Goal: Task Accomplishment & Management: Complete application form

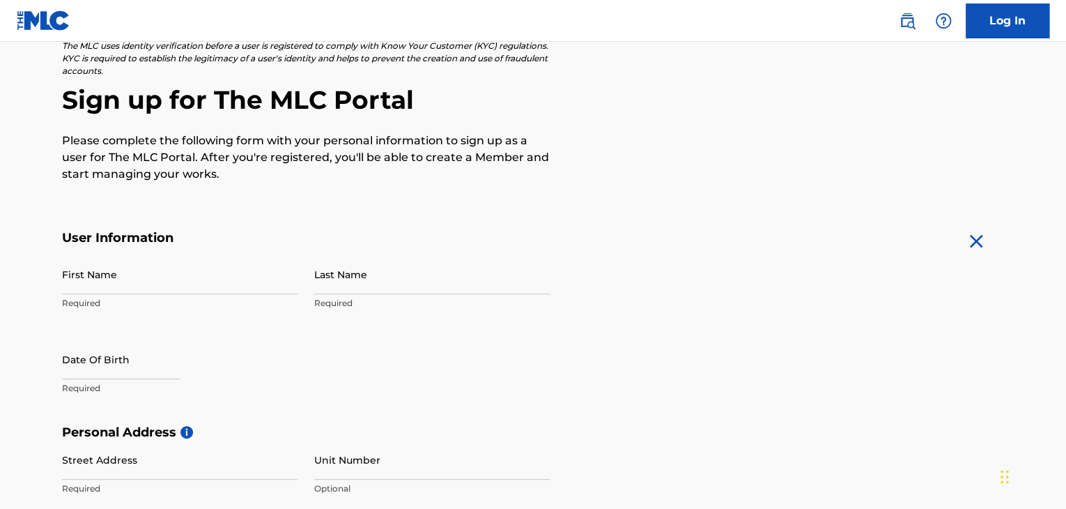
scroll to position [98, 0]
click at [141, 285] on input "First Name" at bounding box center [179, 274] width 235 height 40
type input "[PERSON_NAME]"
type input "[STREET_ADDRESS]"
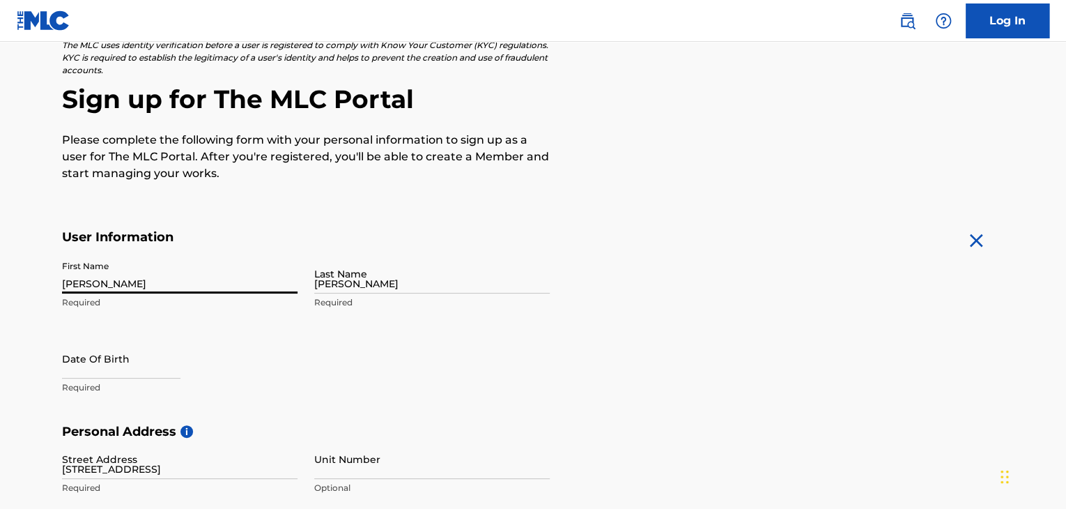
type input "[PERSON_NAME]"
type input "[GEOGRAPHIC_DATA]"
type input "KS"
type input "66047"
type input "785"
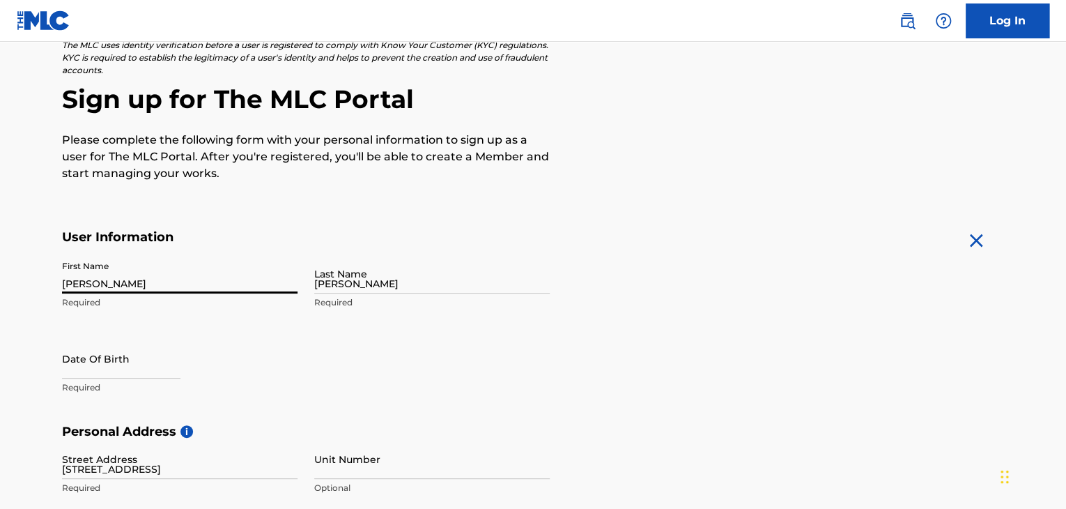
type input "8133422"
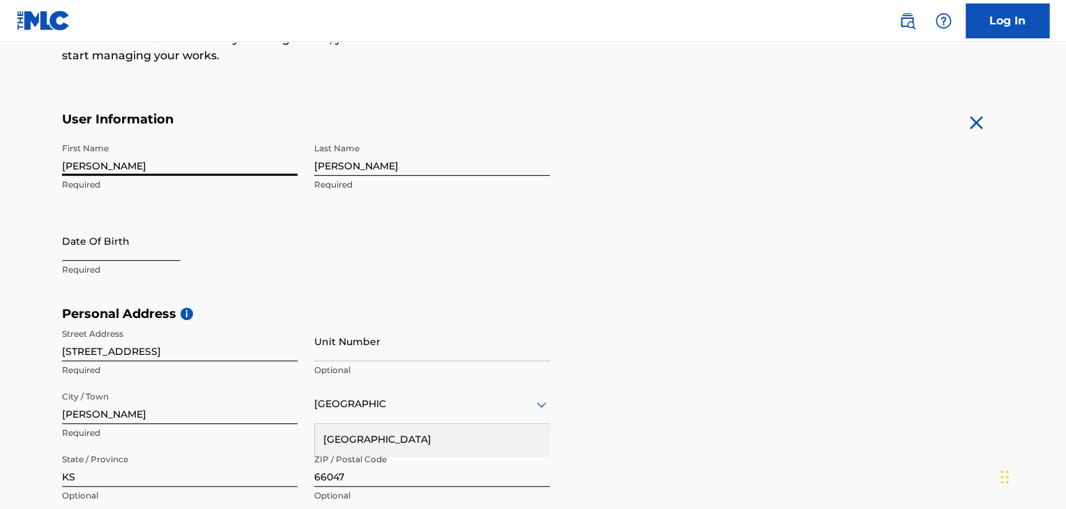
scroll to position [217, 0]
click at [142, 244] on input "text" at bounding box center [121, 239] width 118 height 40
select select "8"
select select "2025"
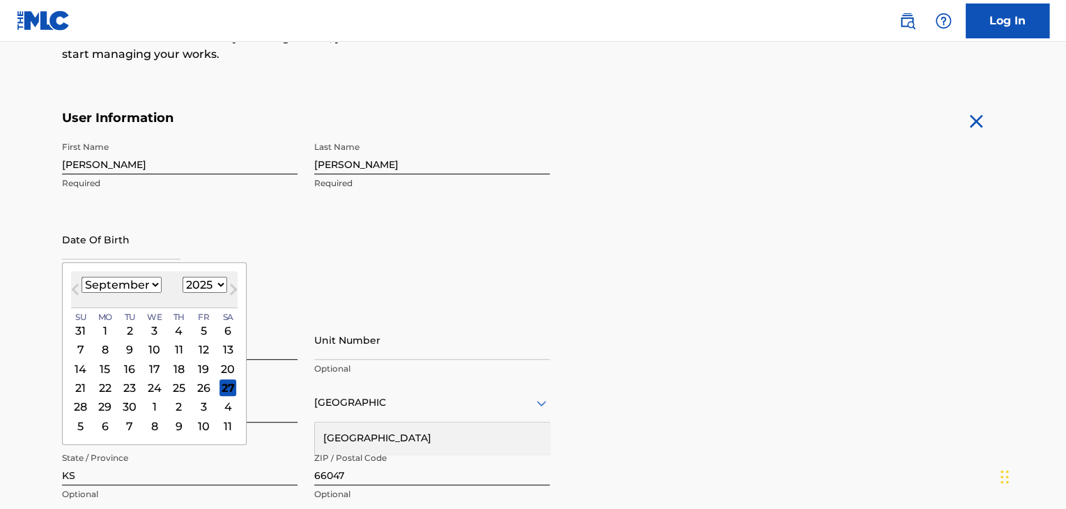
click at [151, 288] on select "January February March April May June July August September October November De…" at bounding box center [122, 285] width 80 height 16
click at [82, 277] on select "January February March April May June July August September October November De…" at bounding box center [122, 285] width 80 height 16
click at [134, 279] on select "January February March April May June July August September October November De…" at bounding box center [122, 285] width 80 height 16
select select "10"
click at [82, 277] on select "January February March April May June July August September October November De…" at bounding box center [122, 285] width 80 height 16
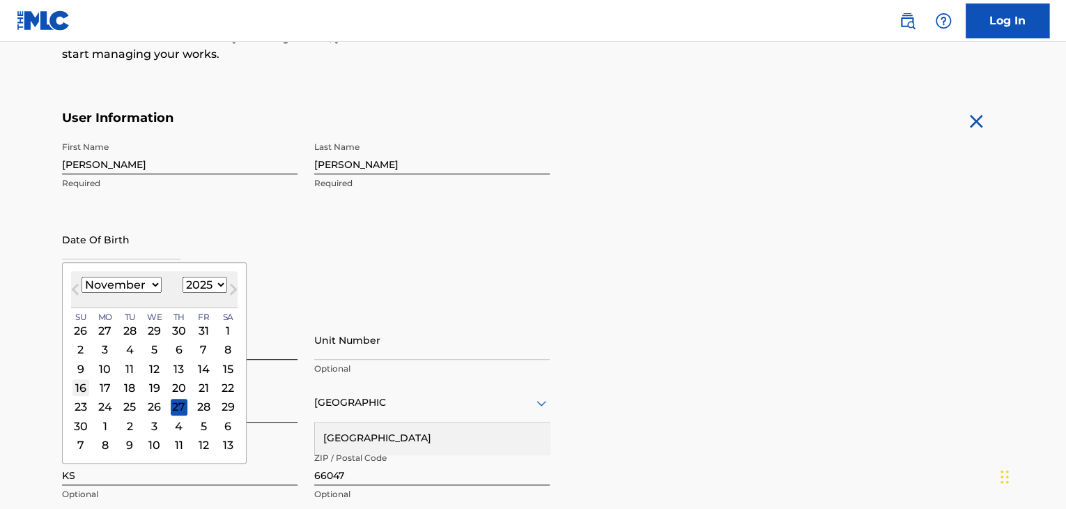
click at [80, 387] on div "16" at bounding box center [80, 387] width 17 height 17
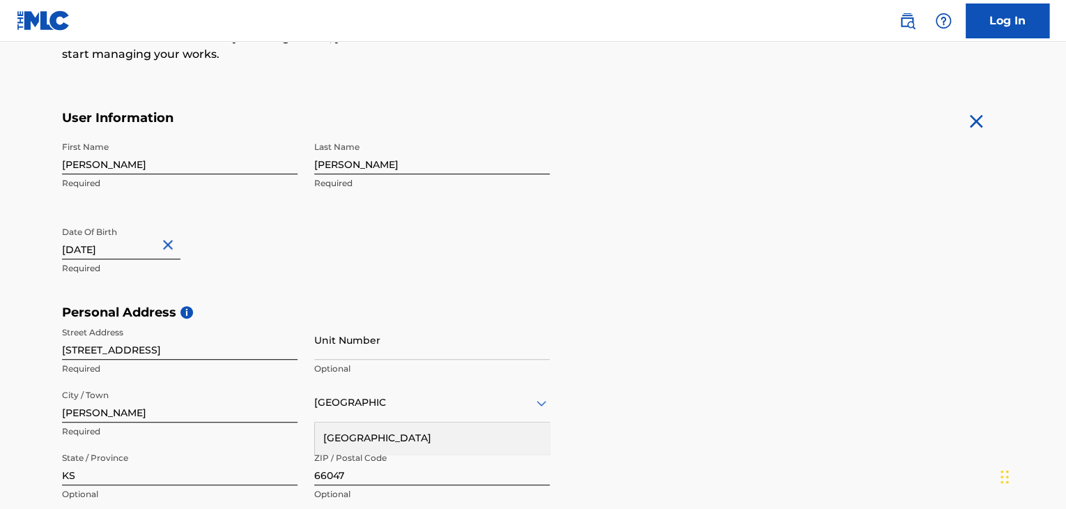
type input "[DATE]"
select select "10"
select select "2001"
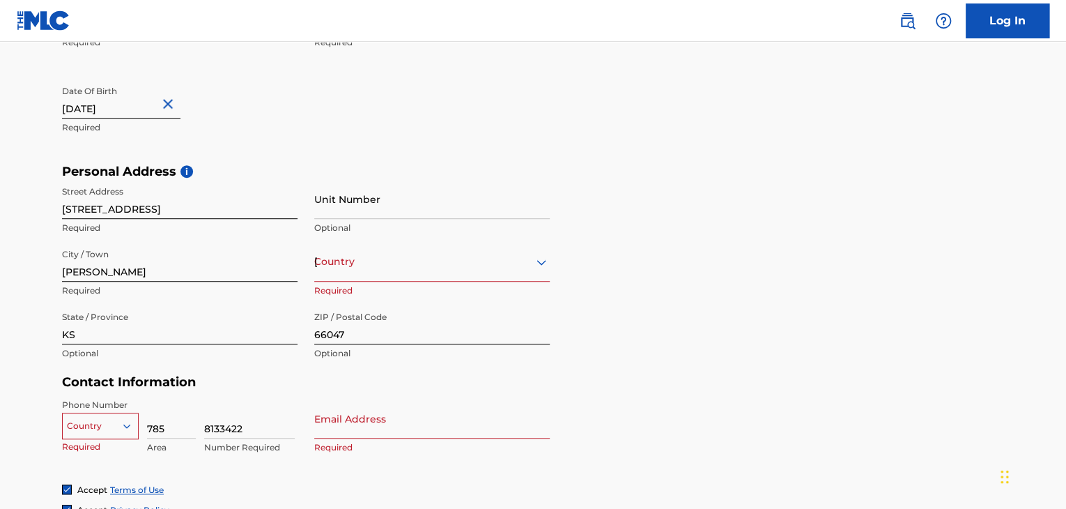
scroll to position [364, 0]
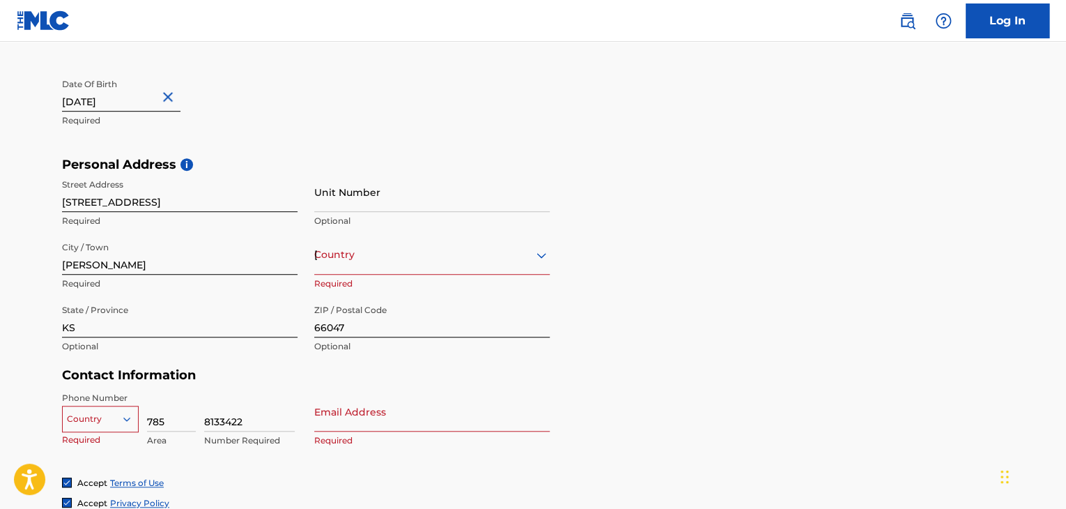
click at [345, 265] on div "Country [GEOGRAPHIC_DATA]" at bounding box center [431, 255] width 235 height 40
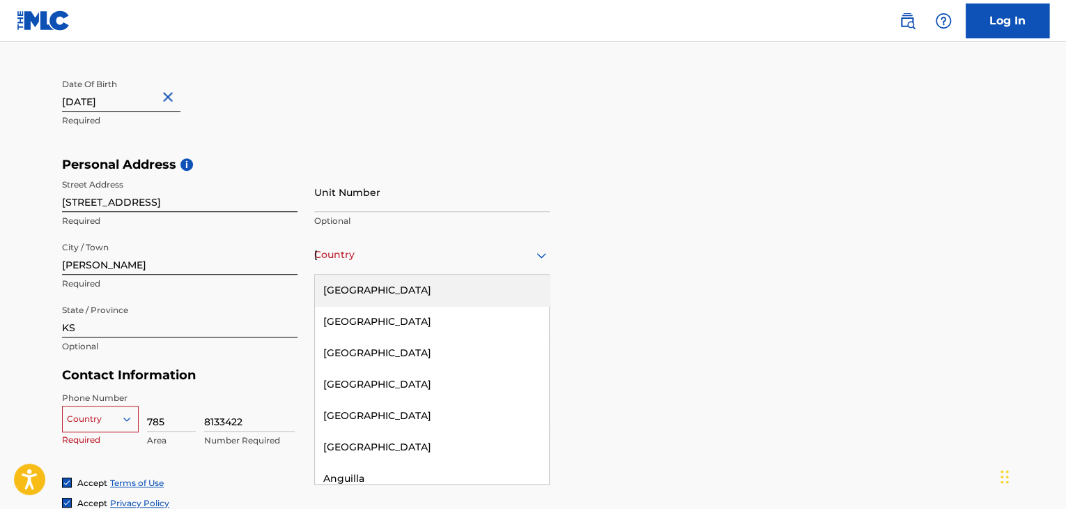
click at [356, 286] on div "[GEOGRAPHIC_DATA]" at bounding box center [432, 289] width 234 height 31
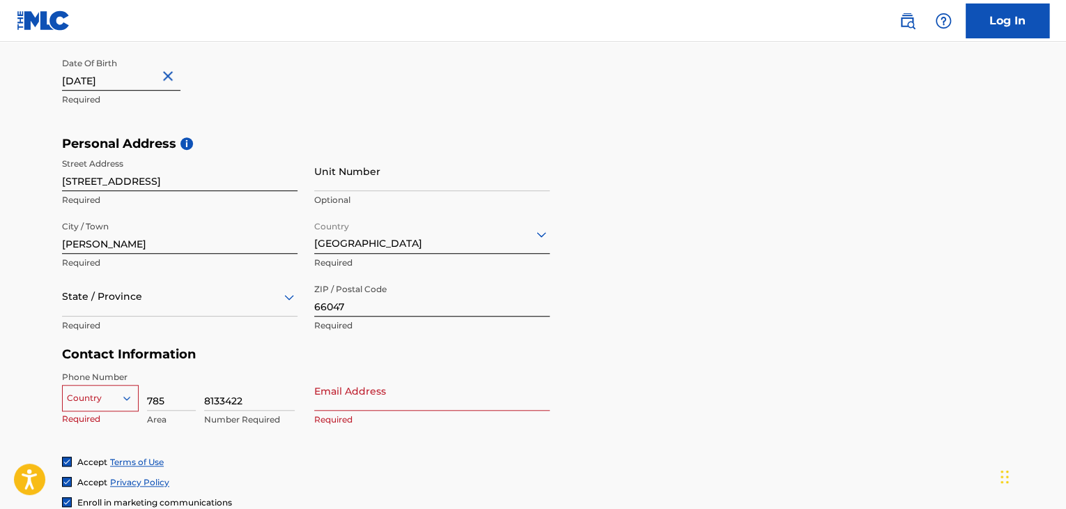
scroll to position [402, 0]
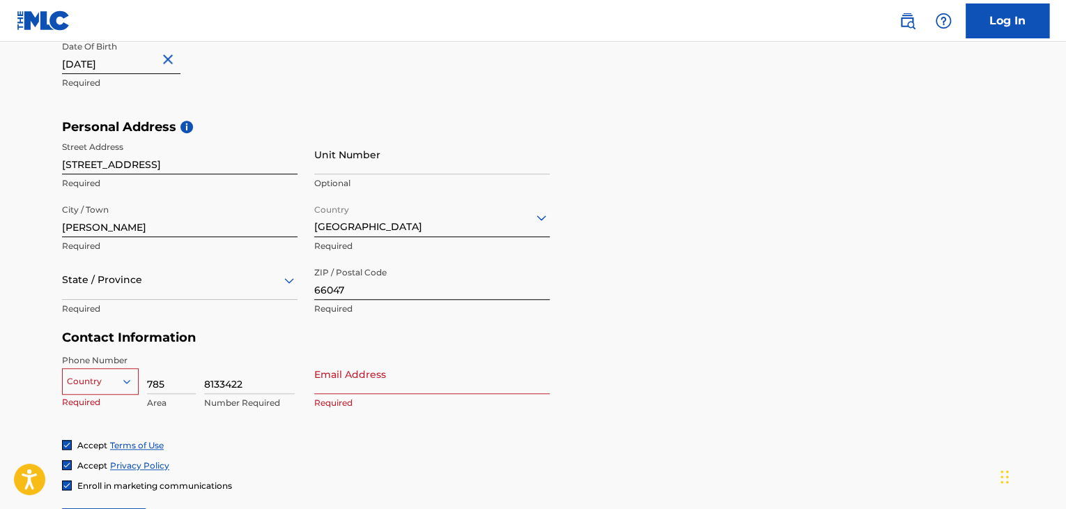
click at [198, 300] on div "State / Province" at bounding box center [179, 280] width 235 height 40
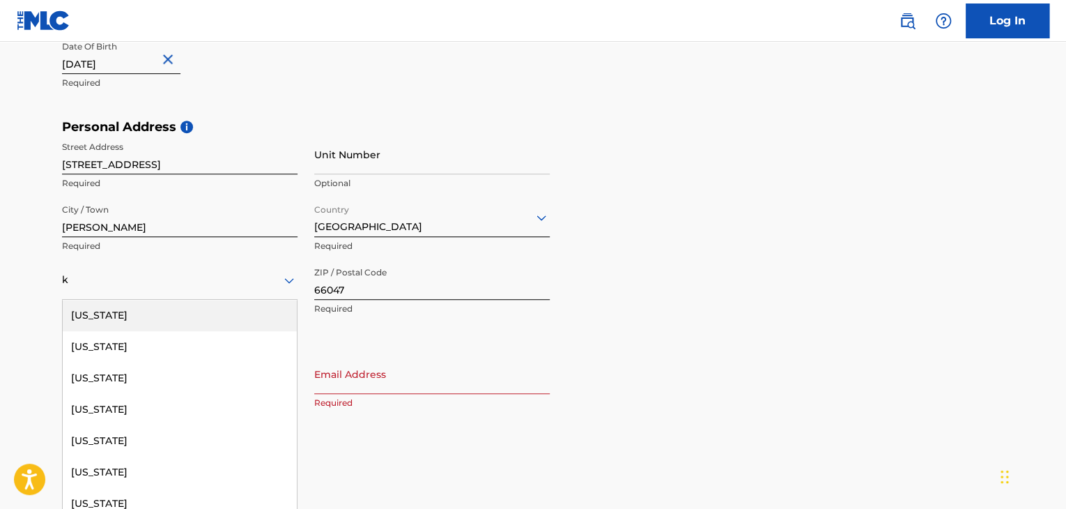
type input "KS"
type input "[GEOGRAPHIC_DATA]"
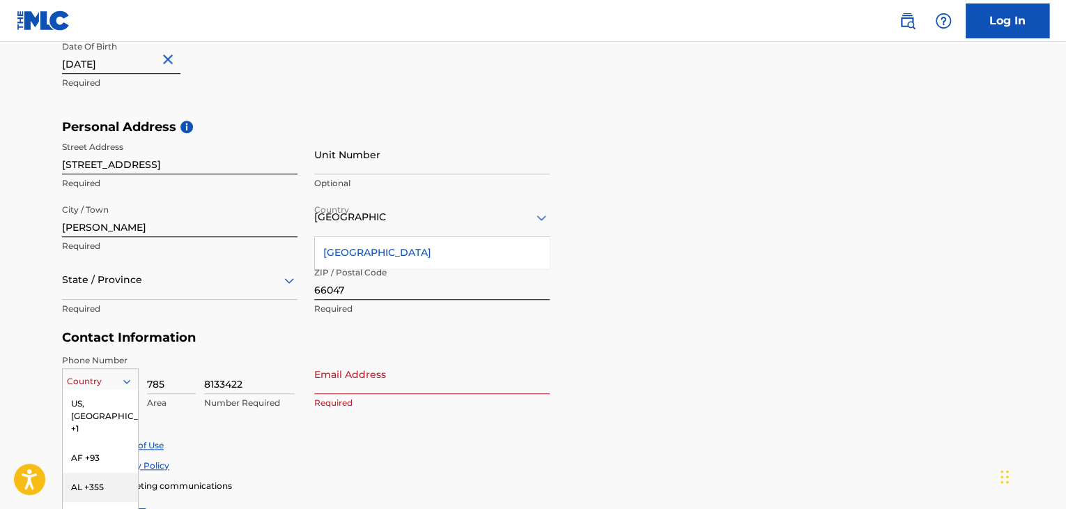
scroll to position [491, 0]
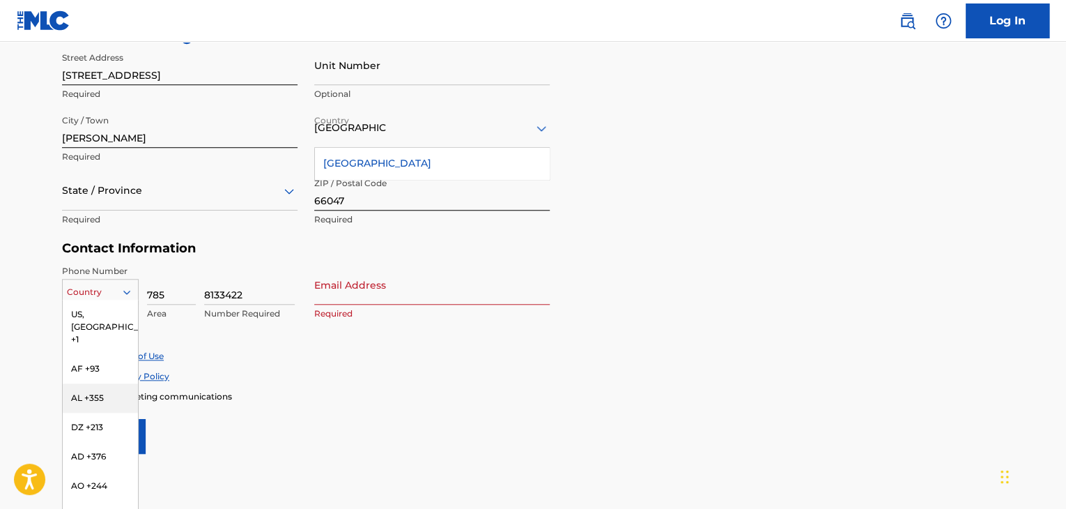
click at [109, 300] on div "216 results available. Use Up and Down to choose options, press Enter to select…" at bounding box center [100, 289] width 77 height 21
click at [109, 311] on div "US, [GEOGRAPHIC_DATA] +1" at bounding box center [100, 327] width 75 height 54
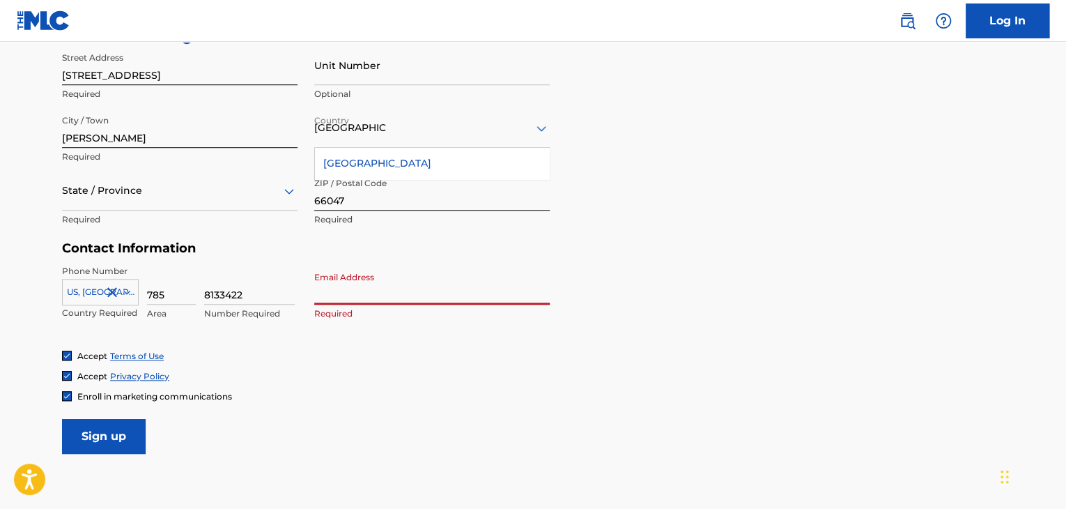
click at [376, 275] on input "Email Address" at bounding box center [431, 285] width 235 height 40
type input "[EMAIL_ADDRESS][DOMAIN_NAME]"
click at [86, 398] on span "Enroll in marketing communications" at bounding box center [154, 396] width 155 height 10
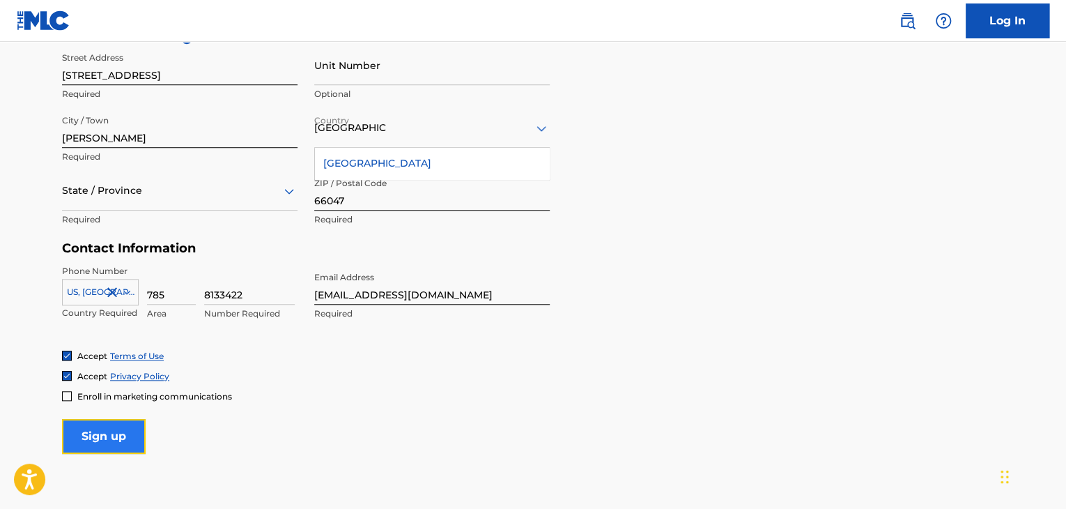
click at [110, 446] on input "Sign up" at bounding box center [104, 436] width 84 height 35
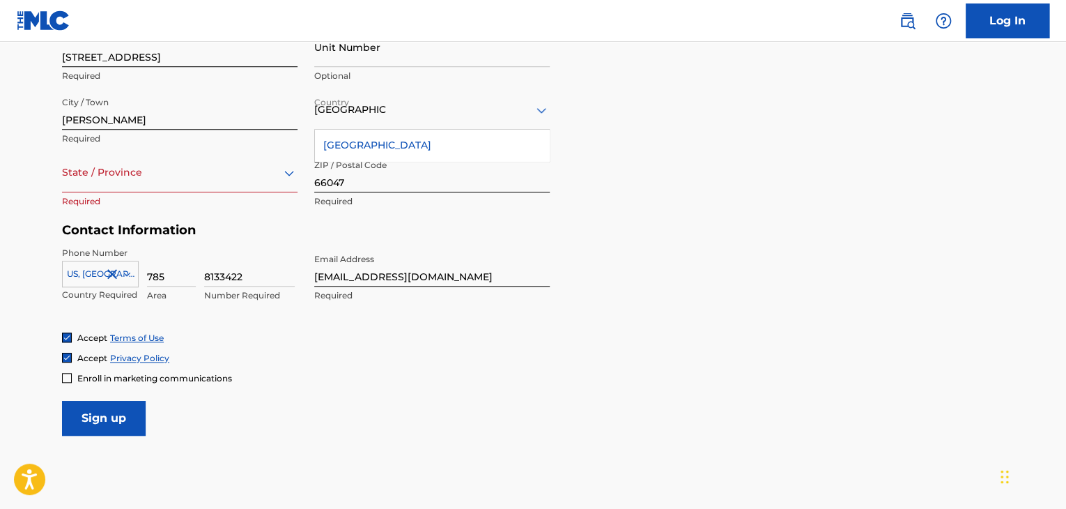
scroll to position [510, 0]
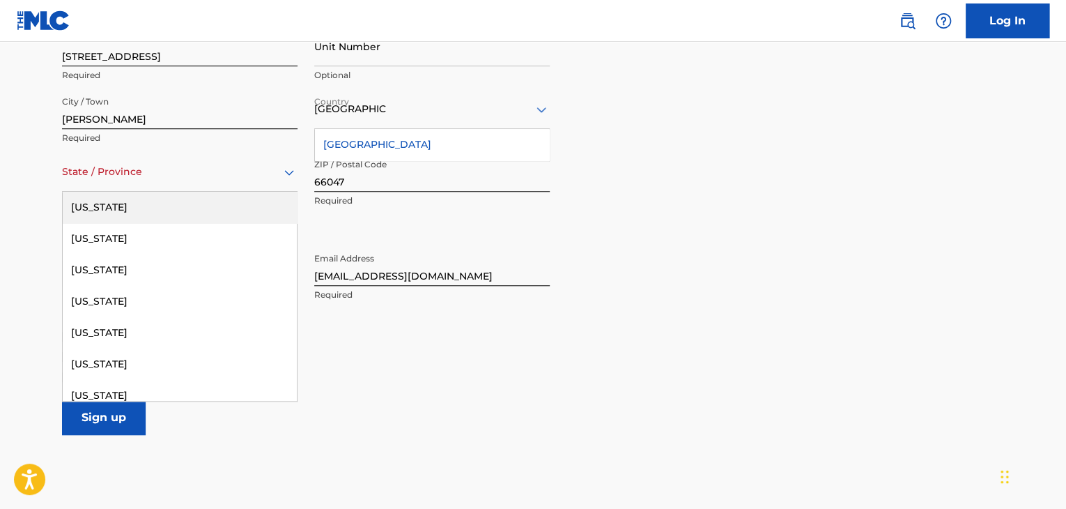
click at [181, 184] on div "State / Province" at bounding box center [179, 172] width 235 height 40
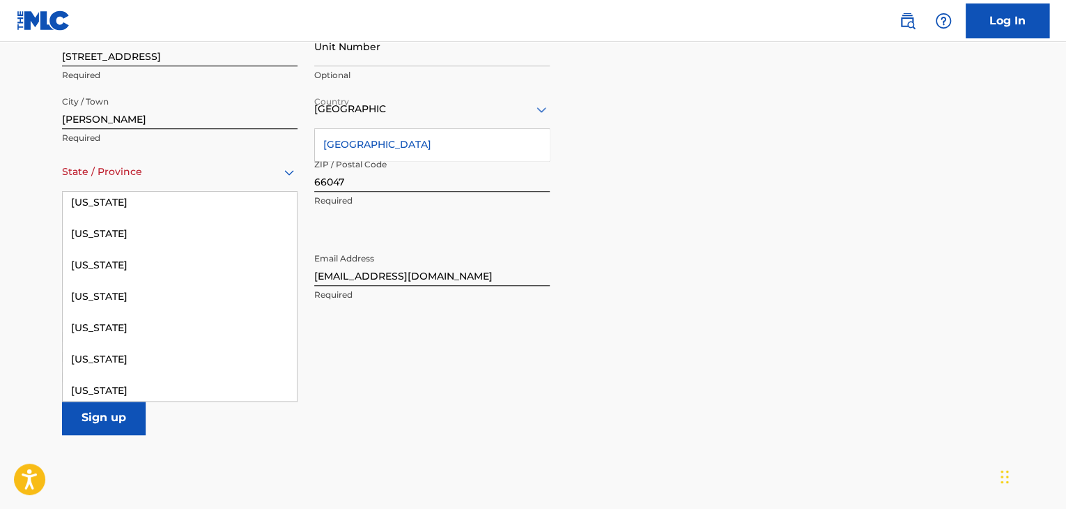
scroll to position [477, 0]
click at [100, 291] on div "[US_STATE]" at bounding box center [180, 294] width 234 height 31
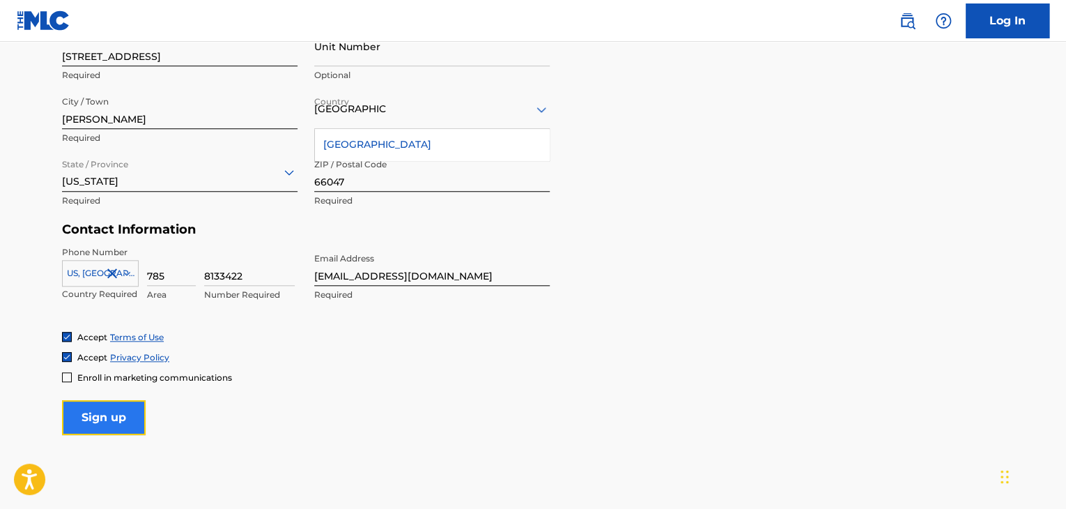
click at [125, 424] on input "Sign up" at bounding box center [104, 417] width 84 height 35
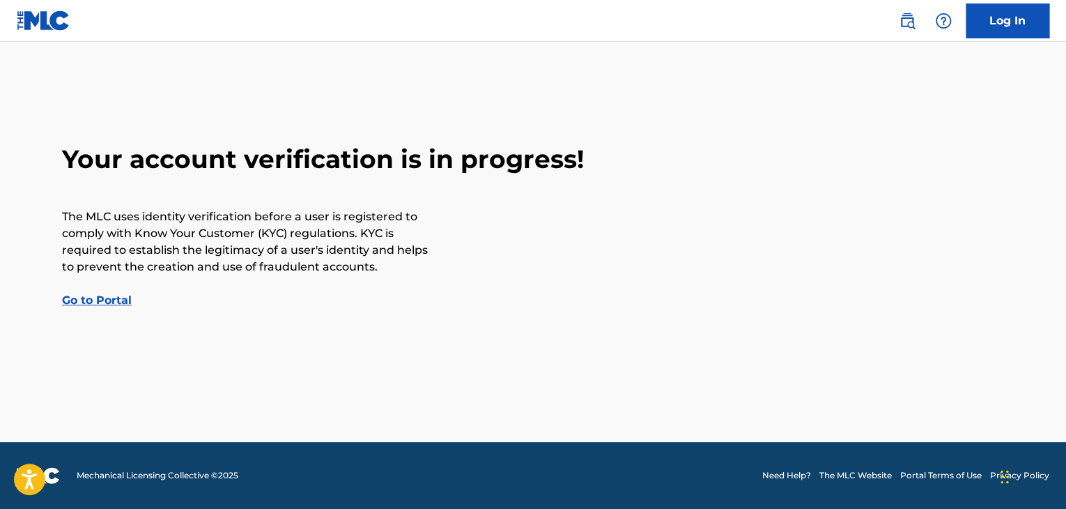
click at [121, 298] on link "Go to Portal" at bounding box center [97, 299] width 70 height 13
